Goal: Task Accomplishment & Management: Manage account settings

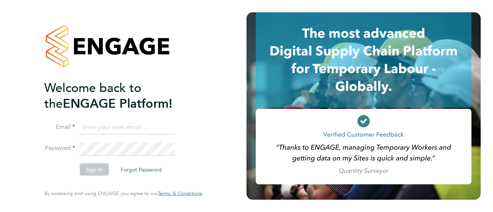
type input "lloyd.holliday@Vistry.co.uk"
click at [102, 167] on button "Sign In" at bounding box center [94, 170] width 29 height 12
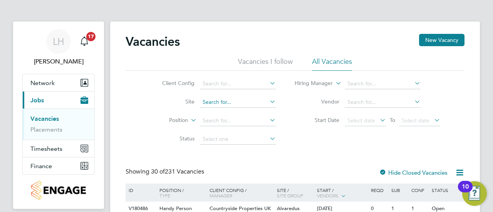
click at [220, 102] on input at bounding box center [238, 102] width 76 height 11
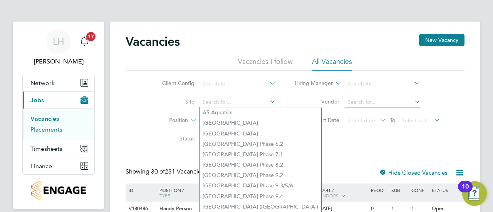
click at [34, 130] on link "Placements" at bounding box center [46, 129] width 32 height 7
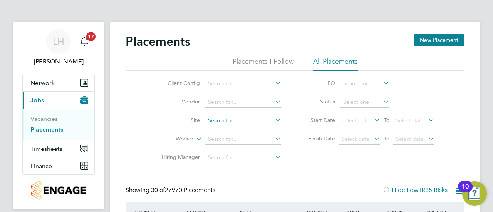
click at [223, 119] on input at bounding box center [243, 121] width 76 height 11
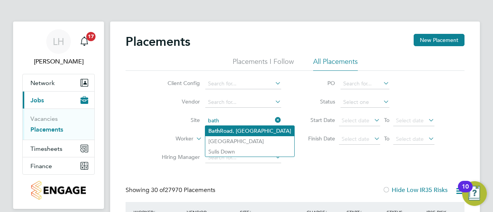
click at [228, 128] on li "[GEOGRAPHIC_DATA]" at bounding box center [249, 131] width 89 height 10
type input "[GEOGRAPHIC_DATA]"
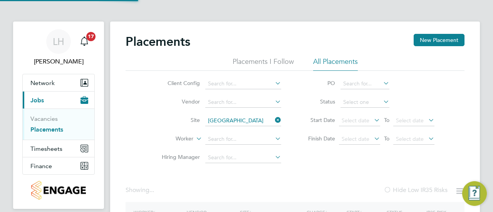
click at [315, 169] on div "Placements New Placement Placements I Follow All Placements Client Config Vendo…" at bounding box center [295, 149] width 339 height 231
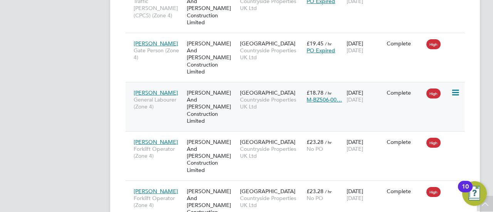
click at [214, 86] on div "[PERSON_NAME] And [PERSON_NAME] Construction Limited" at bounding box center [211, 107] width 53 height 43
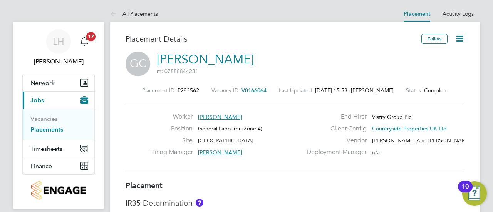
click at [45, 128] on link "Placements" at bounding box center [46, 129] width 33 height 7
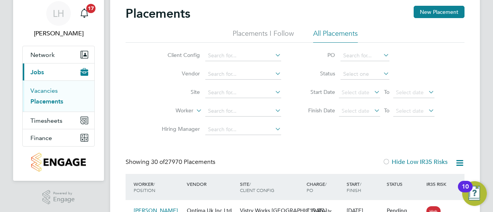
click at [51, 89] on link "Vacancies" at bounding box center [43, 90] width 27 height 7
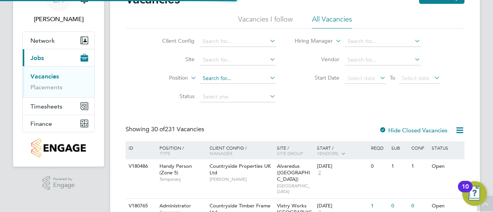
click at [243, 78] on input at bounding box center [238, 78] width 76 height 11
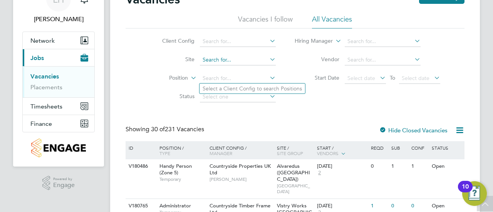
click at [217, 64] on input at bounding box center [238, 60] width 76 height 11
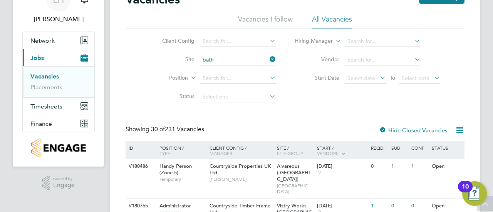
click at [228, 72] on li "[GEOGRAPHIC_DATA]" at bounding box center [244, 70] width 89 height 10
type input "[GEOGRAPHIC_DATA]"
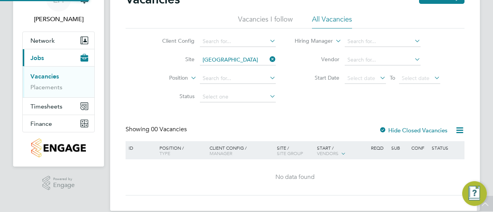
click at [315, 106] on div "Client Config Site [GEOGRAPHIC_DATA], [GEOGRAPHIC_DATA] Position Status Hiring …" at bounding box center [295, 68] width 339 height 78
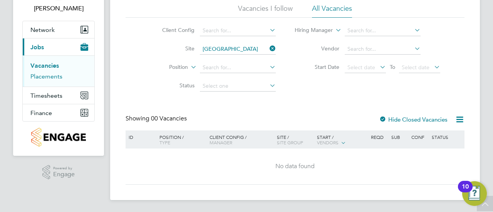
click at [41, 73] on link "Placements" at bounding box center [46, 76] width 32 height 7
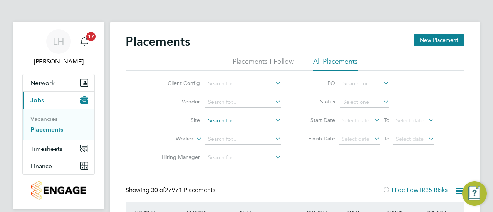
click at [222, 123] on input at bounding box center [243, 121] width 76 height 11
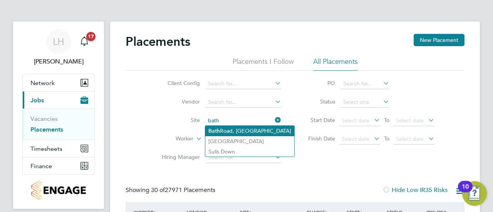
click at [234, 128] on li "[GEOGRAPHIC_DATA]" at bounding box center [249, 131] width 89 height 10
type input "[GEOGRAPHIC_DATA]"
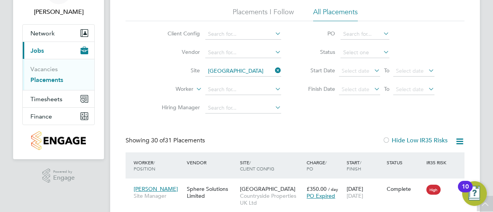
click at [235, 95] on li "Worker" at bounding box center [218, 90] width 145 height 18
click at [245, 92] on input at bounding box center [243, 89] width 76 height 11
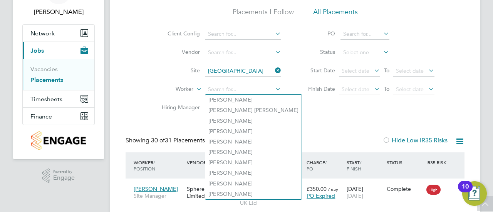
click at [291, 100] on div "Client Config Vendor Site [GEOGRAPHIC_DATA], [GEOGRAPHIC_DATA] Worker Hiring Ma…" at bounding box center [295, 69] width 339 height 96
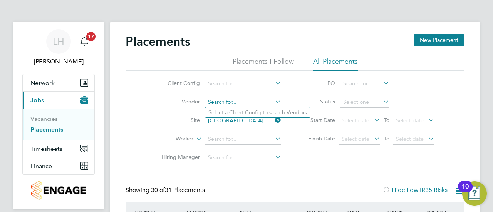
click at [220, 101] on input at bounding box center [243, 102] width 76 height 11
type input "s"
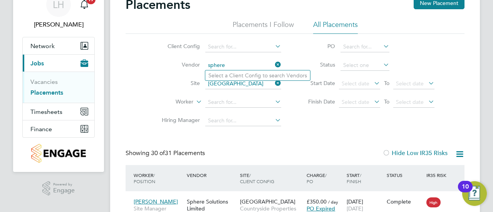
type input "sphere"
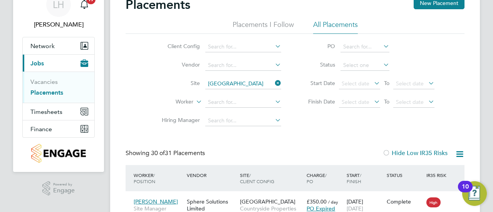
click at [218, 126] on li "Hiring Manager" at bounding box center [218, 121] width 145 height 18
click at [220, 124] on input at bounding box center [243, 121] width 76 height 11
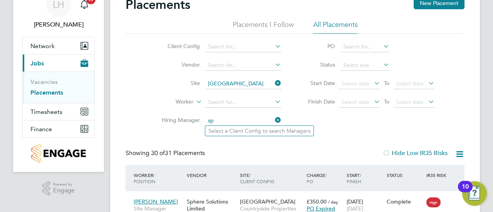
type input "s"
click at [208, 65] on input at bounding box center [243, 65] width 76 height 11
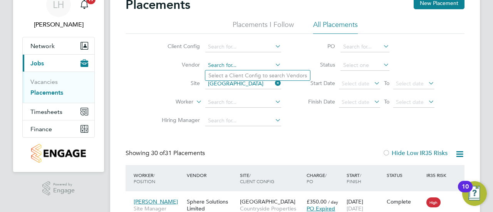
type input "S"
click at [223, 45] on input at bounding box center [243, 47] width 76 height 11
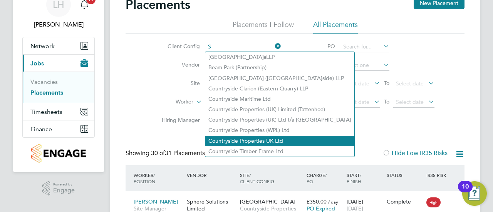
click at [261, 141] on li "Country s ide Properties UK Ltd" at bounding box center [279, 141] width 149 height 10
type input "Countryside Properties UK Ltd"
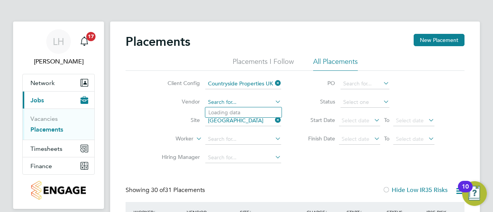
click at [236, 99] on input at bounding box center [243, 102] width 76 height 11
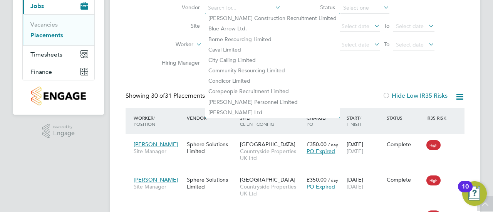
click at [128, 63] on div "Client Config Countryside Properties UK Ltd Vendor Site [GEOGRAPHIC_DATA] Worke…" at bounding box center [295, 25] width 339 height 96
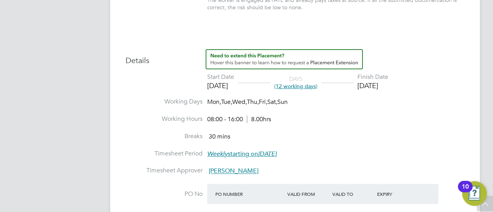
click at [313, 87] on span "(12 working days)" at bounding box center [295, 86] width 43 height 7
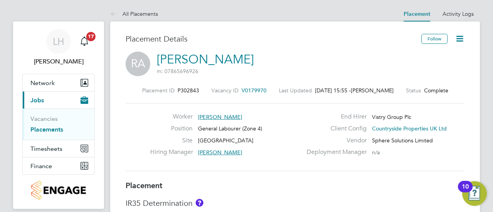
click at [459, 39] on icon at bounding box center [460, 39] width 10 height 10
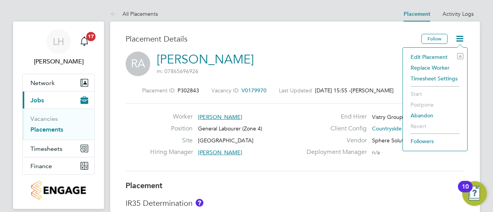
click at [416, 51] on div "Edit Placement e Replace Worker Timesheet Settings Start Postpone Abandon Rever…" at bounding box center [435, 99] width 65 height 104
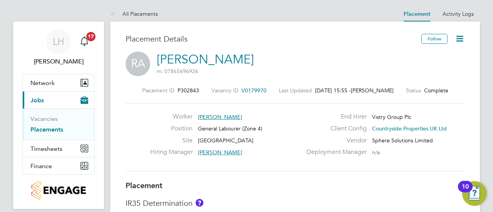
click at [465, 40] on icon at bounding box center [460, 39] width 10 height 10
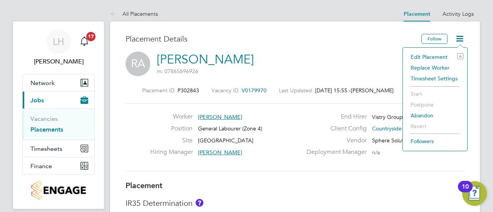
click at [427, 56] on li "Edit Placement e" at bounding box center [435, 57] width 57 height 11
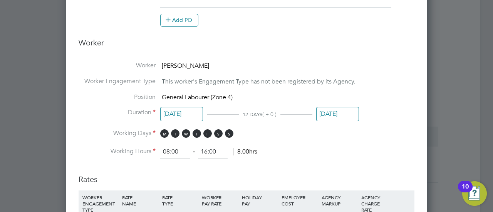
click at [332, 117] on input "[DATE]" at bounding box center [337, 114] width 43 height 14
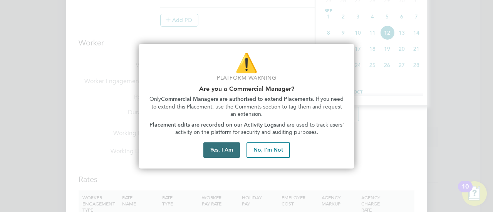
click at [213, 148] on button "Yes, I Am" at bounding box center [221, 150] width 37 height 15
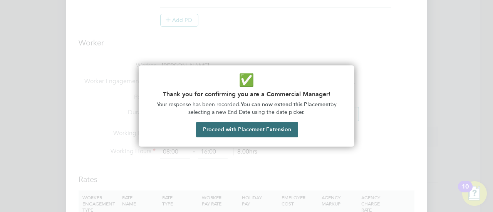
click at [270, 133] on button "Proceed with Placement Extension" at bounding box center [247, 129] width 102 height 15
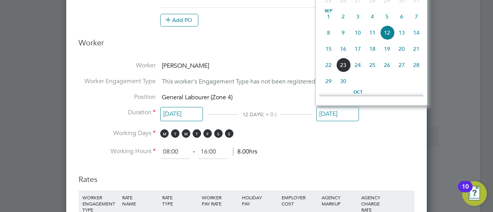
click at [387, 66] on span "26" at bounding box center [387, 65] width 15 height 15
type input "[DATE]"
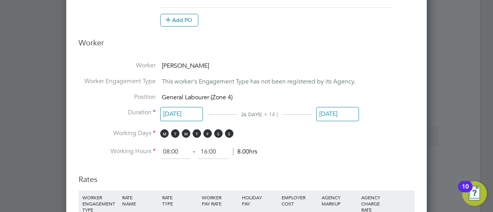
click at [392, 146] on li "Working Hours 08:00 ‐ 16:00 8.00hrs" at bounding box center [247, 152] width 336 height 14
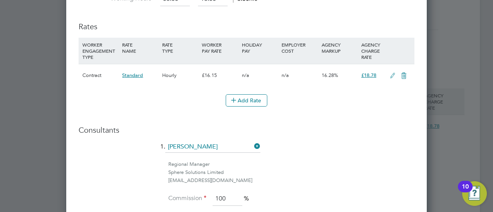
click at [311, 170] on div "Sphere Solutions Limited" at bounding box center [291, 173] width 246 height 8
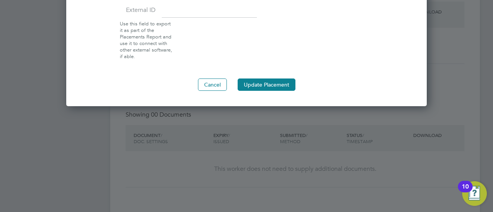
scroll to position [772, 0]
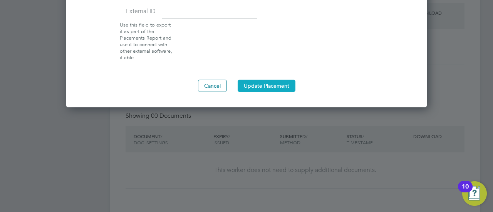
click at [263, 84] on button "Update Placement" at bounding box center [267, 86] width 58 height 12
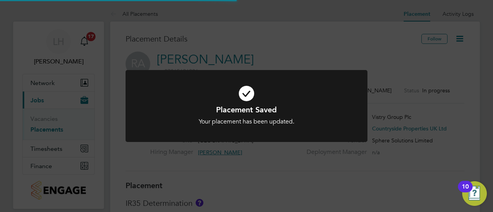
scroll to position [23, 54]
